Goal: Answer question/provide support

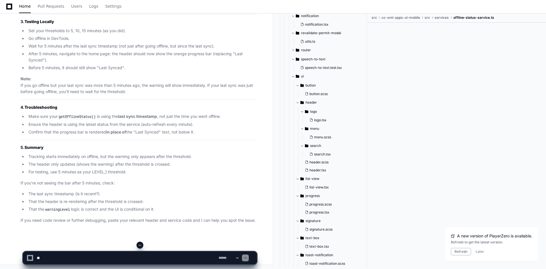
scroll to position [15082, 0]
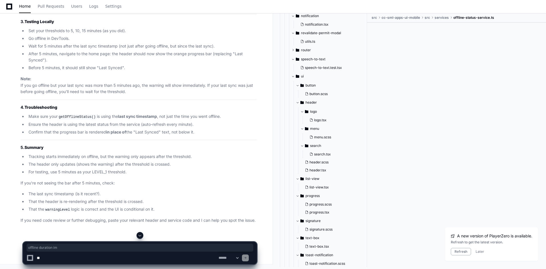
drag, startPoint x: 100, startPoint y: 127, endPoint x: 162, endPoint y: 126, distance: 61.3
drag, startPoint x: 35, startPoint y: 135, endPoint x: 214, endPoint y: 135, distance: 179.7
drag, startPoint x: 74, startPoint y: 148, endPoint x: 111, endPoint y: 148, distance: 37.3
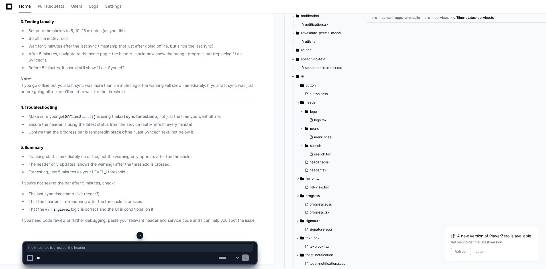
drag, startPoint x: 130, startPoint y: 149, endPoint x: 180, endPoint y: 150, distance: 49.8
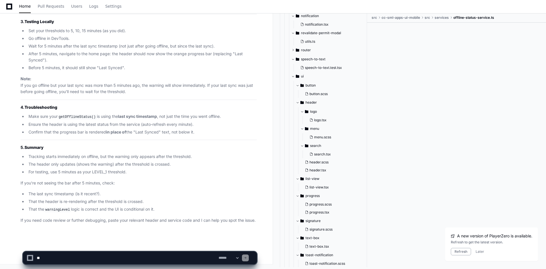
click at [226, 261] on div "**********" at bounding box center [139, 258] width 227 height 13
click at [227, 259] on select "**********" at bounding box center [228, 258] width 22 height 4
drag, startPoint x: 190, startPoint y: 230, endPoint x: 89, endPoint y: 190, distance: 109.1
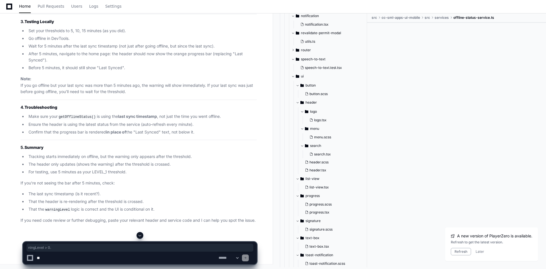
drag, startPoint x: 141, startPoint y: 195, endPoint x: 170, endPoint y: 197, distance: 28.8
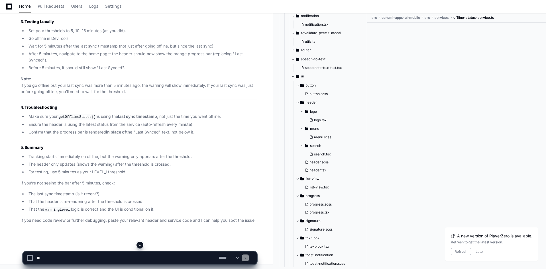
drag, startPoint x: 48, startPoint y: 131, endPoint x: 66, endPoint y: 131, distance: 17.9
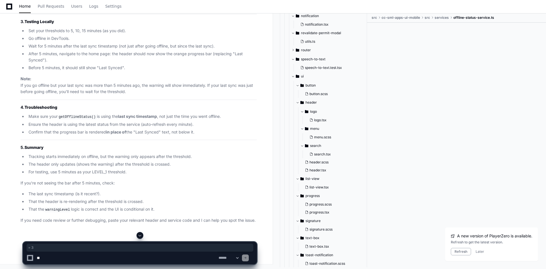
drag, startPoint x: 143, startPoint y: 137, endPoint x: 136, endPoint y: 136, distance: 6.9
drag, startPoint x: 144, startPoint y: 145, endPoint x: 159, endPoint y: 145, distance: 14.5
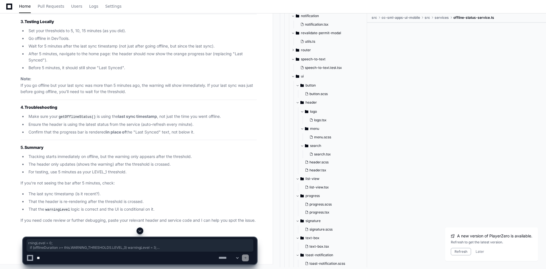
drag, startPoint x: 36, startPoint y: 131, endPoint x: 125, endPoint y: 156, distance: 91.7
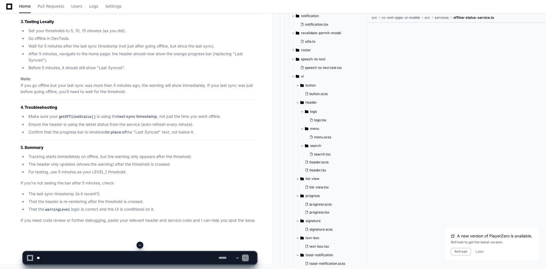
click at [67, 6] on div "{offlineStatus. warningLevel === 0 ? ( < div className = "app-header-sync" > {d…" at bounding box center [138, 3] width 229 height 5
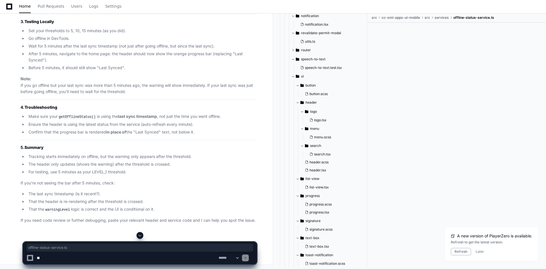
drag, startPoint x: 110, startPoint y: 94, endPoint x: 156, endPoint y: 96, distance: 46.2
copy code "offline-status-service.ts"
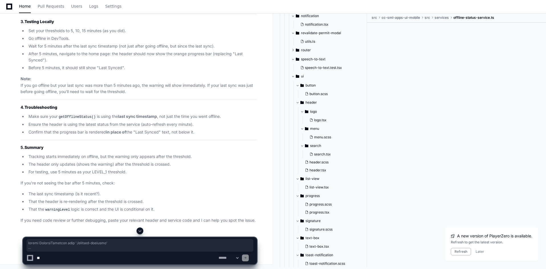
scroll to position [13559, 0]
drag, startPoint x: 24, startPoint y: 107, endPoint x: 100, endPoint y: 103, distance: 76.5
copy div "import LoggingInstance from './logging-instance' export interface OfflineStatus…"
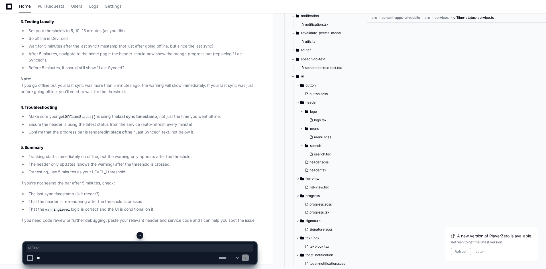
drag, startPoint x: 156, startPoint y: 122, endPoint x: 359, endPoint y: 143, distance: 204.7
drag, startPoint x: 156, startPoint y: 66, endPoint x: 205, endPoint y: 65, distance: 48.7
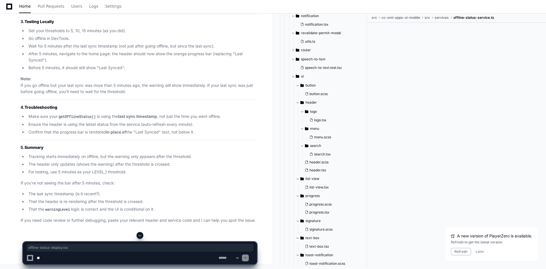
copy code "offline-status-display.tsx"
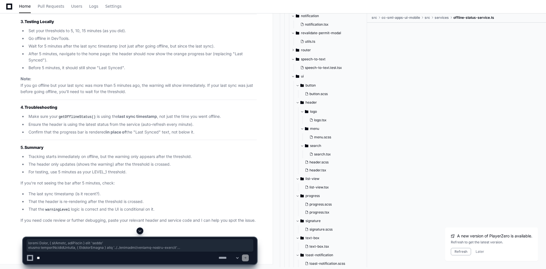
scroll to position [13929, 0]
drag, startPoint x: 23, startPoint y: 78, endPoint x: 85, endPoint y: 91, distance: 63.4
copy div "loremi Dolor , { sitAmetc, adiPiscin } elit 'seddo' eiusmo temporiNcididUntutla…"
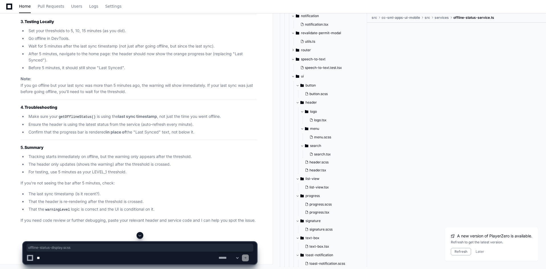
drag, startPoint x: 156, startPoint y: 116, endPoint x: 208, endPoint y: 116, distance: 52.1
copy code "offline-status-display.scss"
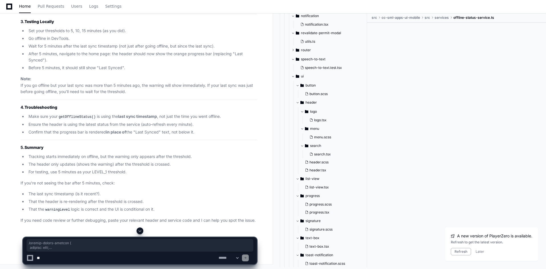
scroll to position [14328, 0]
drag, startPoint x: 24, startPoint y: 128, endPoint x: 63, endPoint y: 164, distance: 53.0
copy div ".offline-status-display { display : flex; align-items : center; gap : 8px ; fon…"
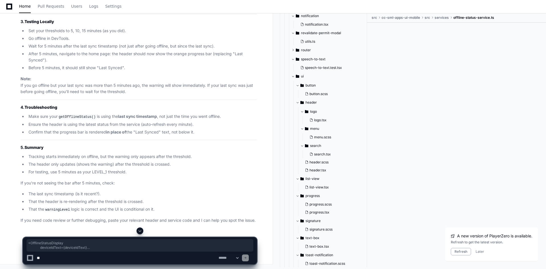
drag, startPoint x: 43, startPoint y: 118, endPoint x: 63, endPoint y: 132, distance: 24.5
copy span "< OfflineStatusDisplay deviceIdText = {deviceIdText} defaultSyncText = { ` Last…"
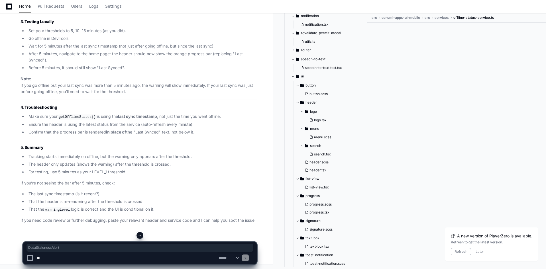
copy p "DataStalenessAlert"
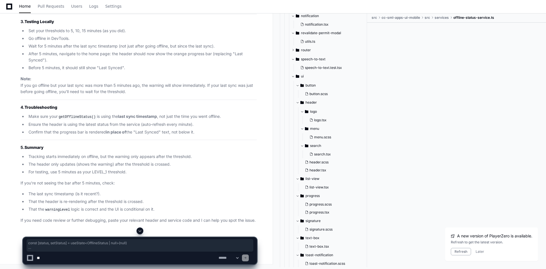
drag, startPoint x: 30, startPoint y: 197, endPoint x: 22, endPoint y: 79, distance: 117.6
click at [98, 259] on textarea at bounding box center [127, 258] width 182 height 13
paste textarea "**********"
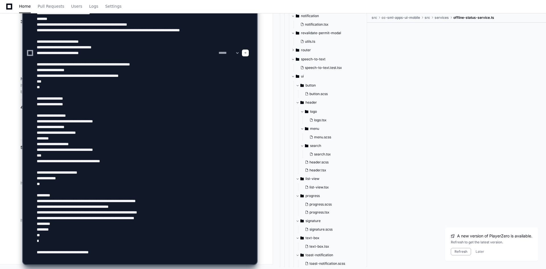
scroll to position [2, 0]
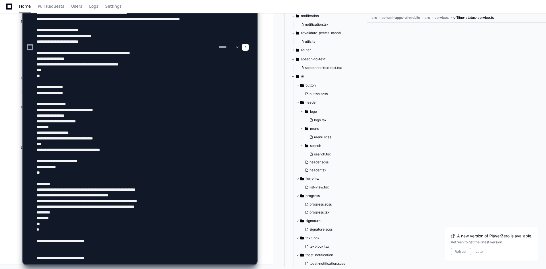
type textarea "**********"
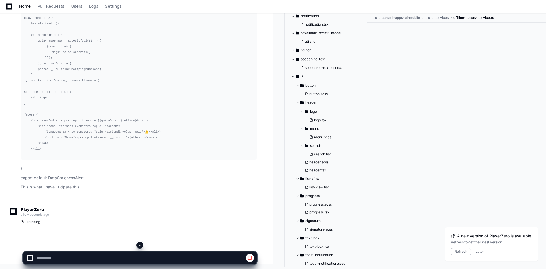
scroll to position [14943, 0]
click at [140, 246] on span at bounding box center [140, 245] width 5 height 5
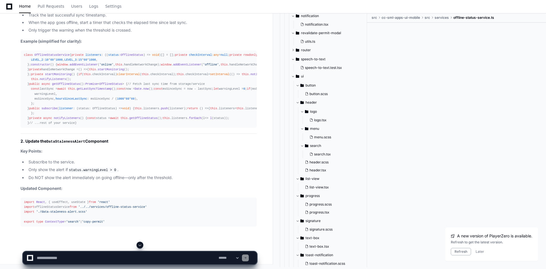
scroll to position [16422, 0]
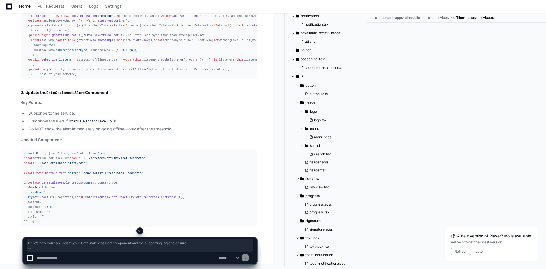
click at [36, 77] on div "class OfflineStatusService { private listeners : ( ( status : OfflineStatus ) =…" at bounding box center [138, 40] width 229 height 73
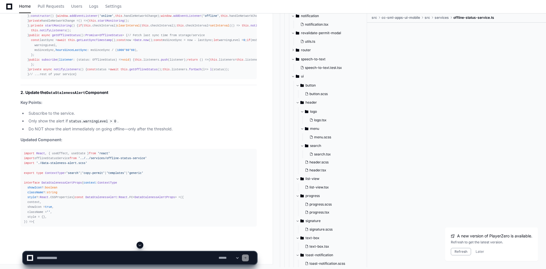
click at [31, 77] on div "class OfflineStatusService { private listeners : ( ( status : OfflineStatus ) =…" at bounding box center [138, 40] width 229 height 73
click at [37, 13] on span "LEVEL_2" at bounding box center [37, 10] width 12 height 3
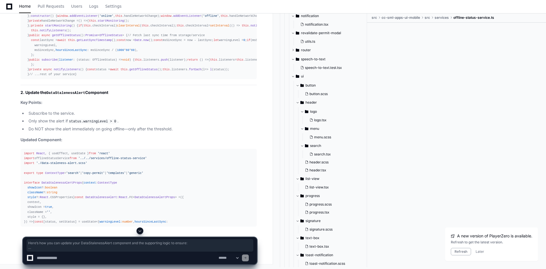
drag, startPoint x: 32, startPoint y: 129, endPoint x: 28, endPoint y: 122, distance: 7.9
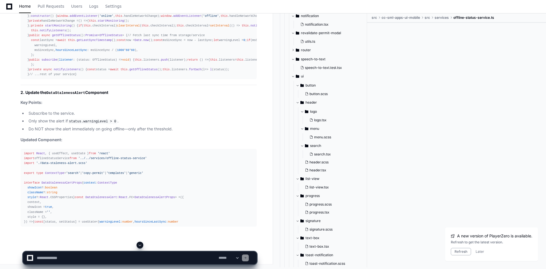
click at [46, 77] on div "class OfflineStatusService { private listeners : ( ( status : OfflineStatus ) =…" at bounding box center [138, 40] width 229 height 73
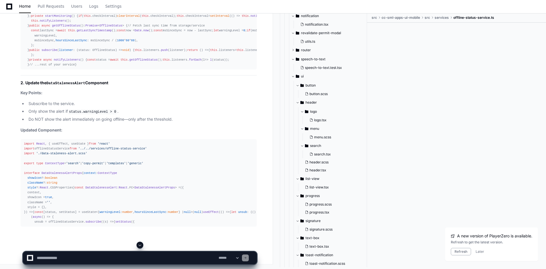
scroll to position [16479, 0]
click at [57, 68] on div "class OfflineStatusService { private listeners : ( ( status : OfflineStatus ) =…" at bounding box center [138, 30] width 229 height 73
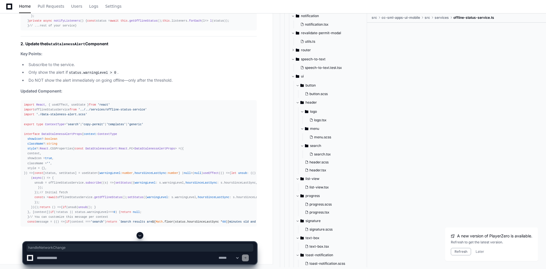
scroll to position [14634, 0]
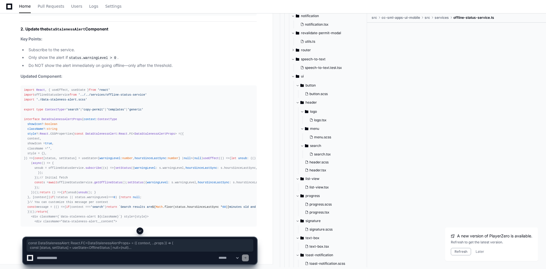
drag, startPoint x: 28, startPoint y: 207, endPoint x: 23, endPoint y: 89, distance: 117.7
copy div "const DataStalenessAlert : React . FC < DataStalenessAlertProps > = ( { context…"
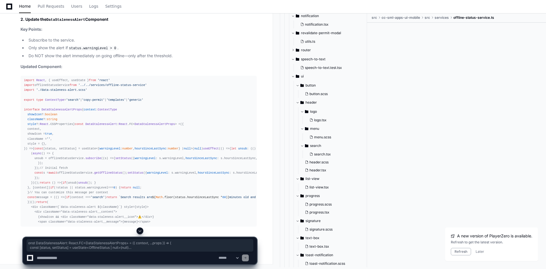
drag, startPoint x: 22, startPoint y: 175, endPoint x: 24, endPoint y: 89, distance: 85.8
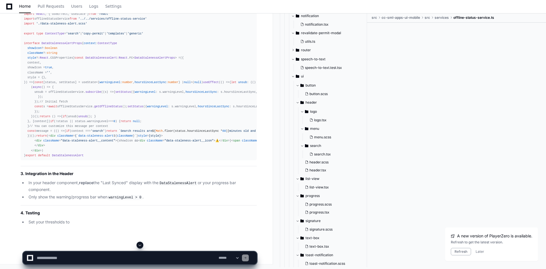
click at [142, 242] on div at bounding box center [140, 245] width 234 height 7
click at [142, 244] on span at bounding box center [140, 245] width 5 height 5
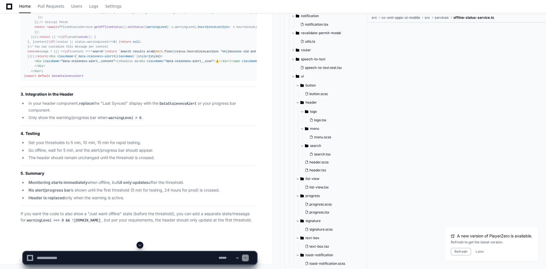
scroll to position [17097, 0]
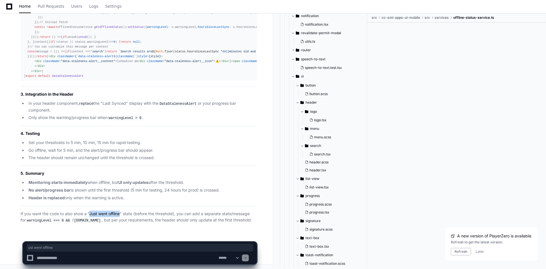
drag, startPoint x: 120, startPoint y: 214, endPoint x: 90, endPoint y: 215, distance: 30.5
click at [90, 215] on p "If you want the code to also show a "Just went offline" state (before the thres…" at bounding box center [139, 217] width 236 height 13
copy p "Just went offline"
